Goal: Information Seeking & Learning: Learn about a topic

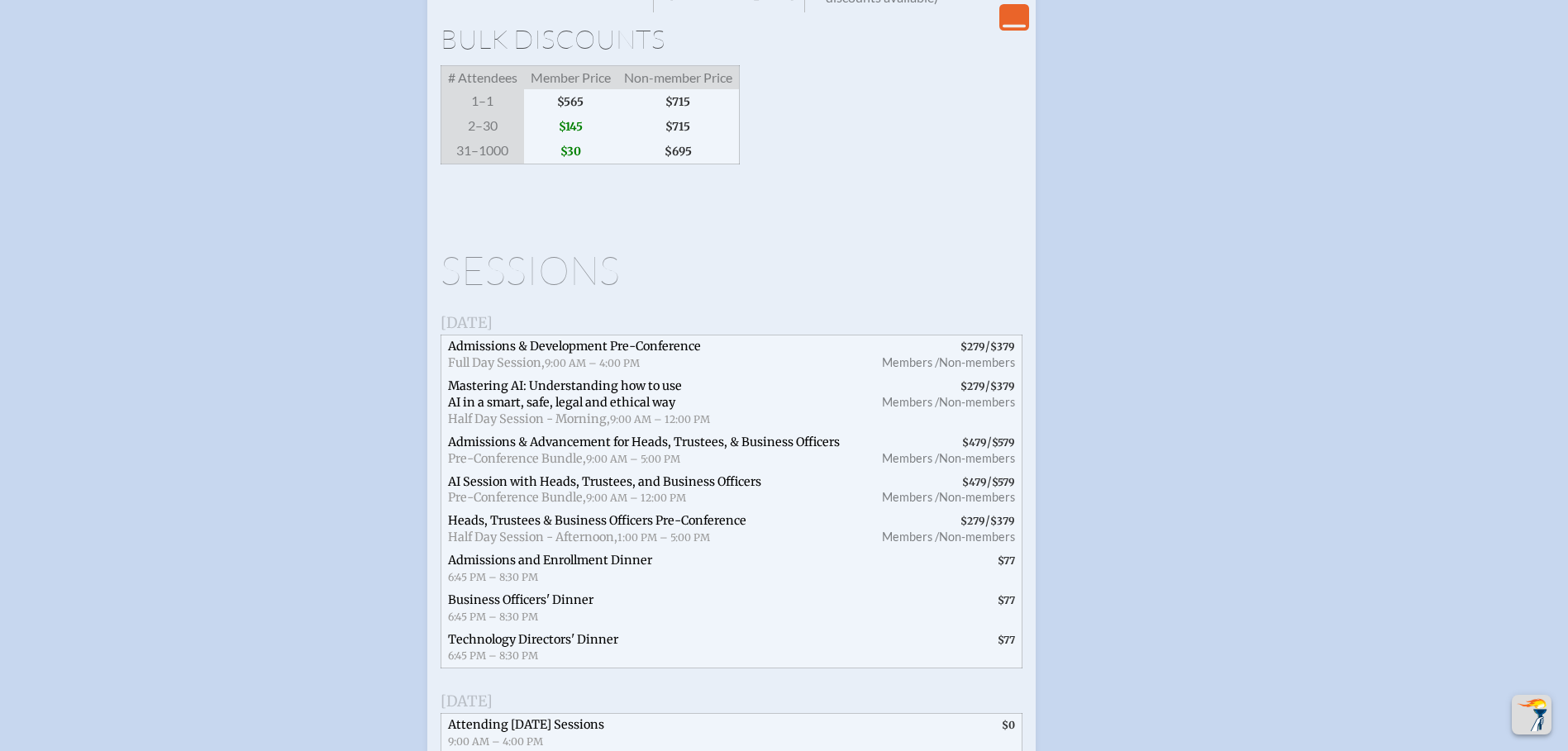
scroll to position [3056, 0]
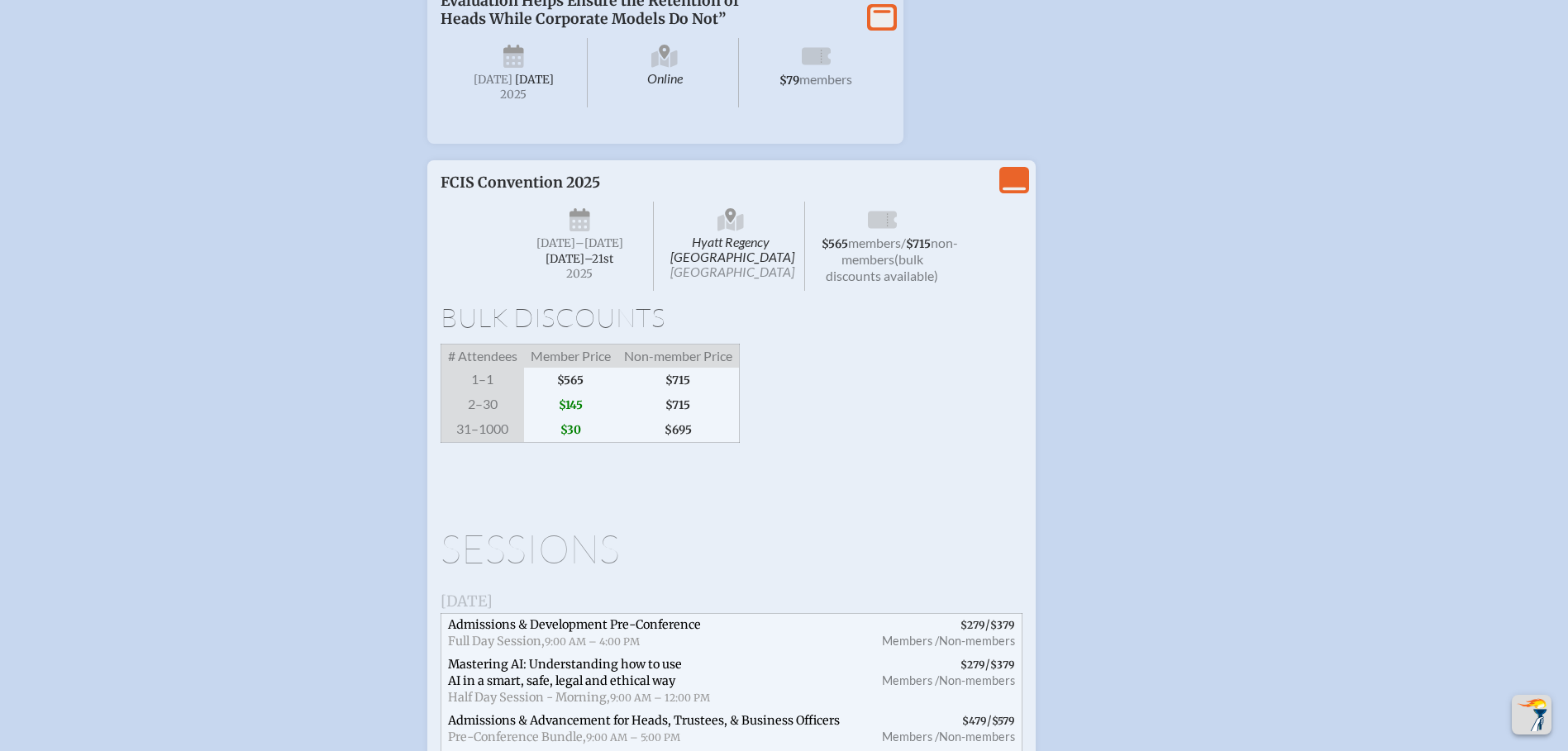
drag, startPoint x: 577, startPoint y: 511, endPoint x: 658, endPoint y: 442, distance: 106.4
click at [577, 392] on span "$565" at bounding box center [570, 380] width 93 height 25
drag, startPoint x: 860, startPoint y: 380, endPoint x: 929, endPoint y: 326, distance: 87.6
click at [860, 267] on span "non-members" at bounding box center [899, 250] width 117 height 32
drag, startPoint x: 1004, startPoint y: 307, endPoint x: 1018, endPoint y: 307, distance: 14.0
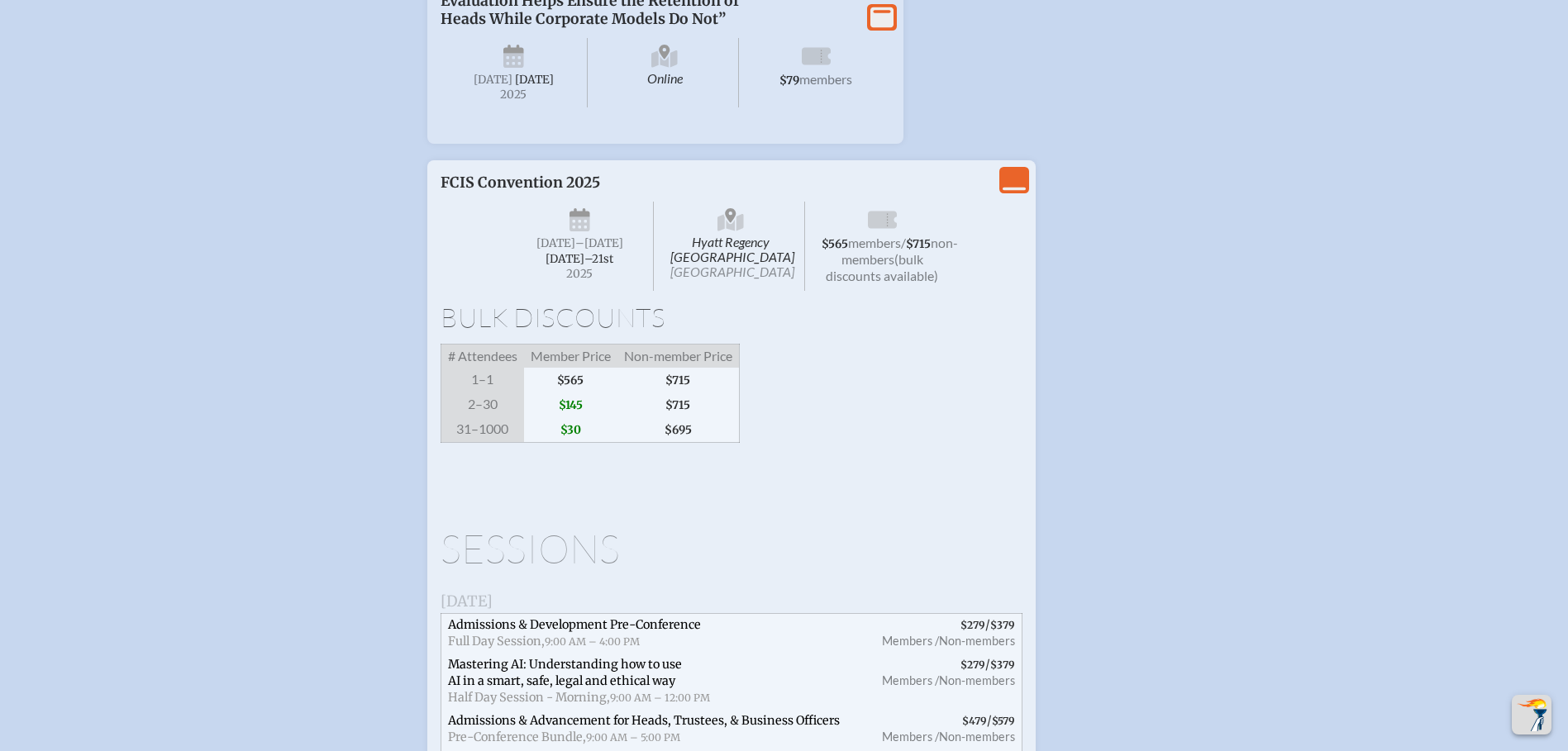
click at [1008, 192] on icon "View Less" at bounding box center [1014, 180] width 23 height 23
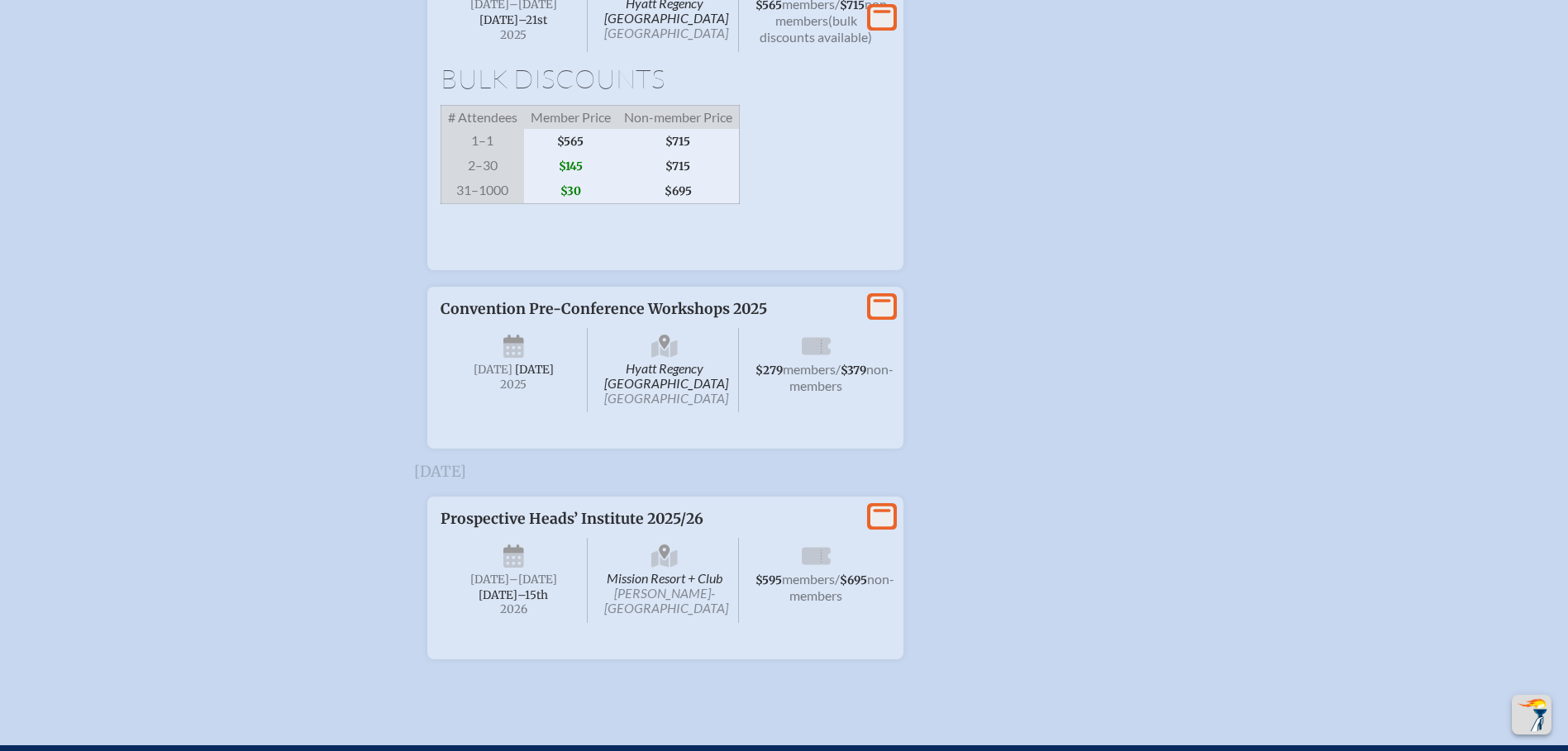
scroll to position [3320, 0]
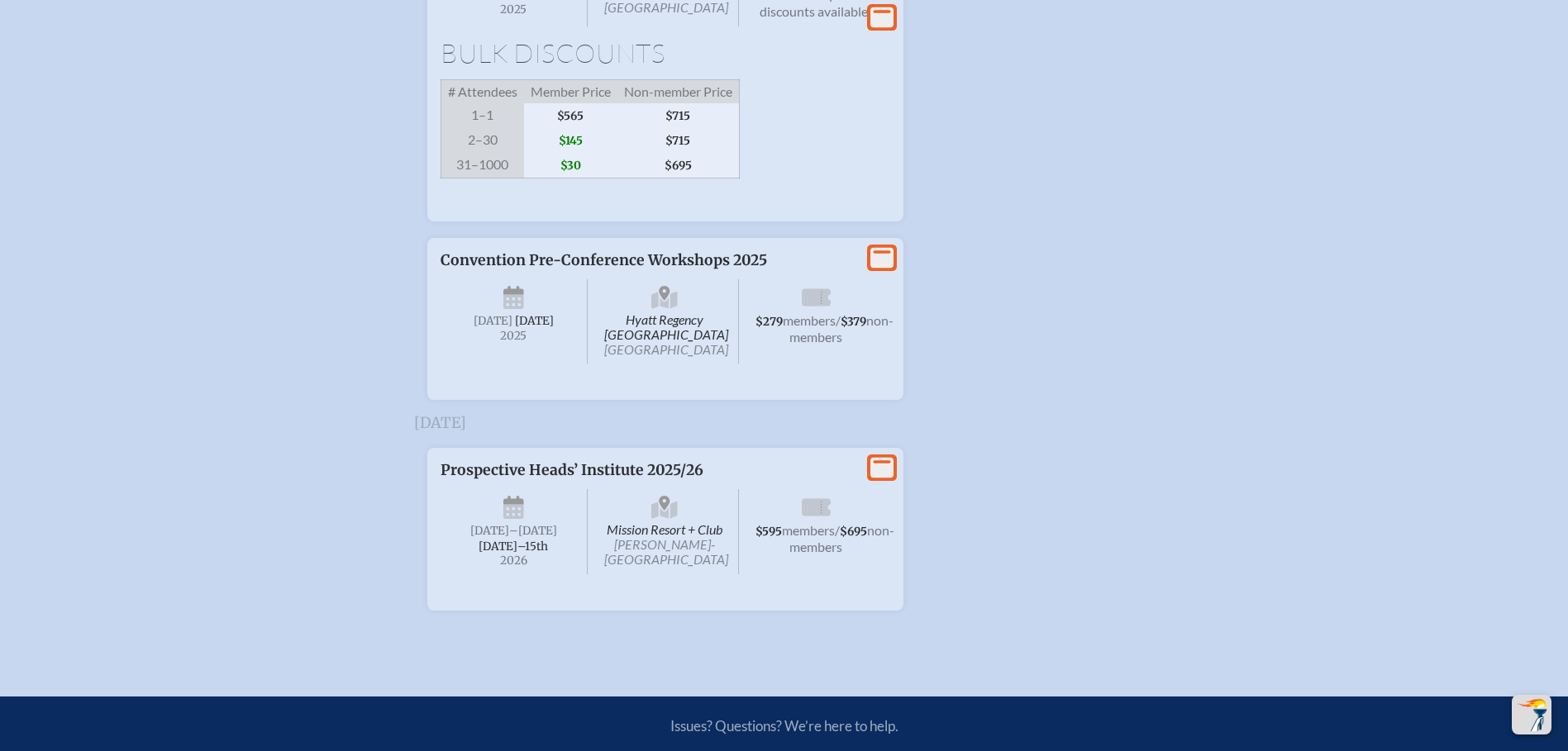
click at [511, 178] on span "31–1000" at bounding box center [482, 165] width 83 height 26
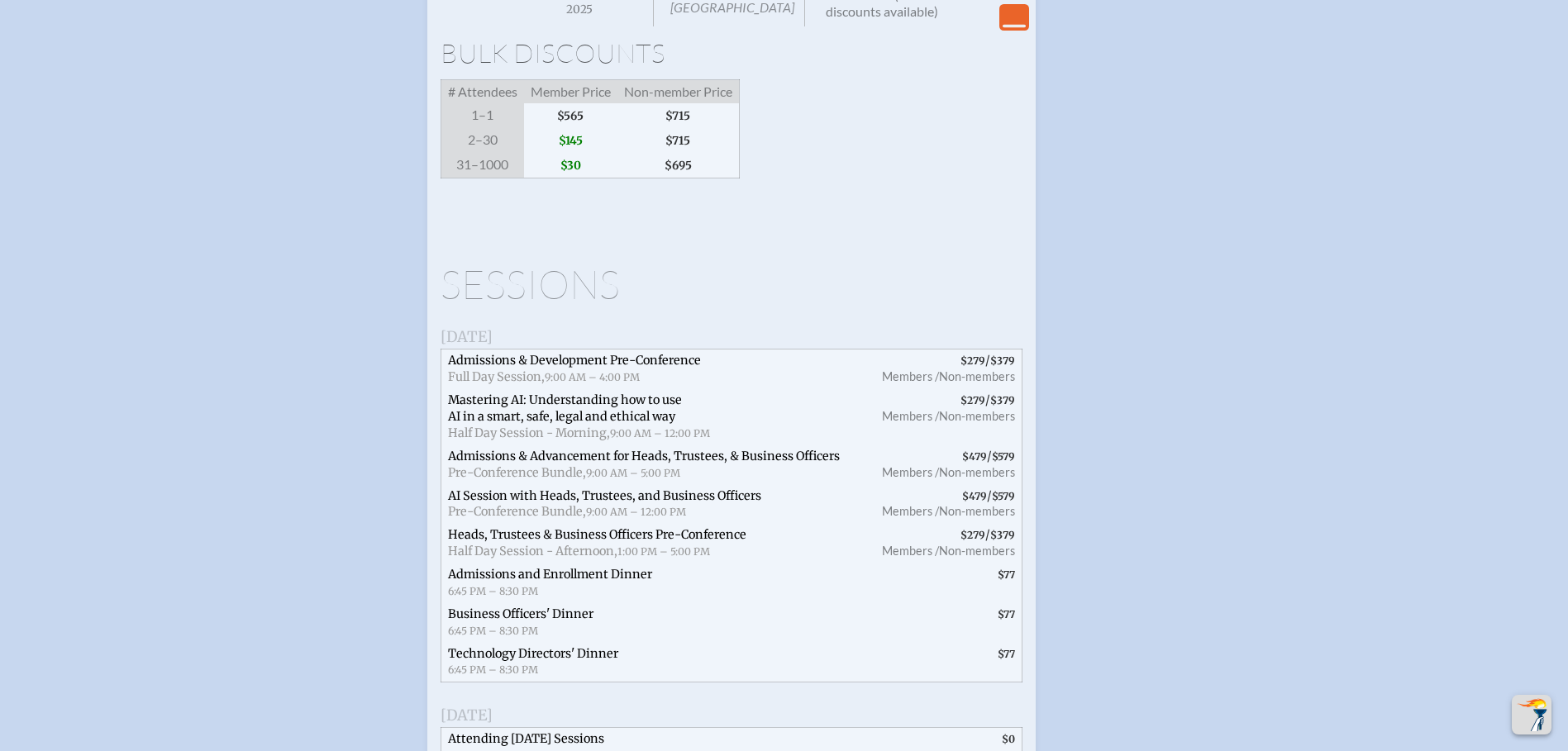
click at [511, 178] on span "31–1000" at bounding box center [482, 165] width 83 height 26
drag, startPoint x: 511, startPoint y: 294, endPoint x: 601, endPoint y: 140, distance: 178.4
